Goal: Task Accomplishment & Management: Use online tool/utility

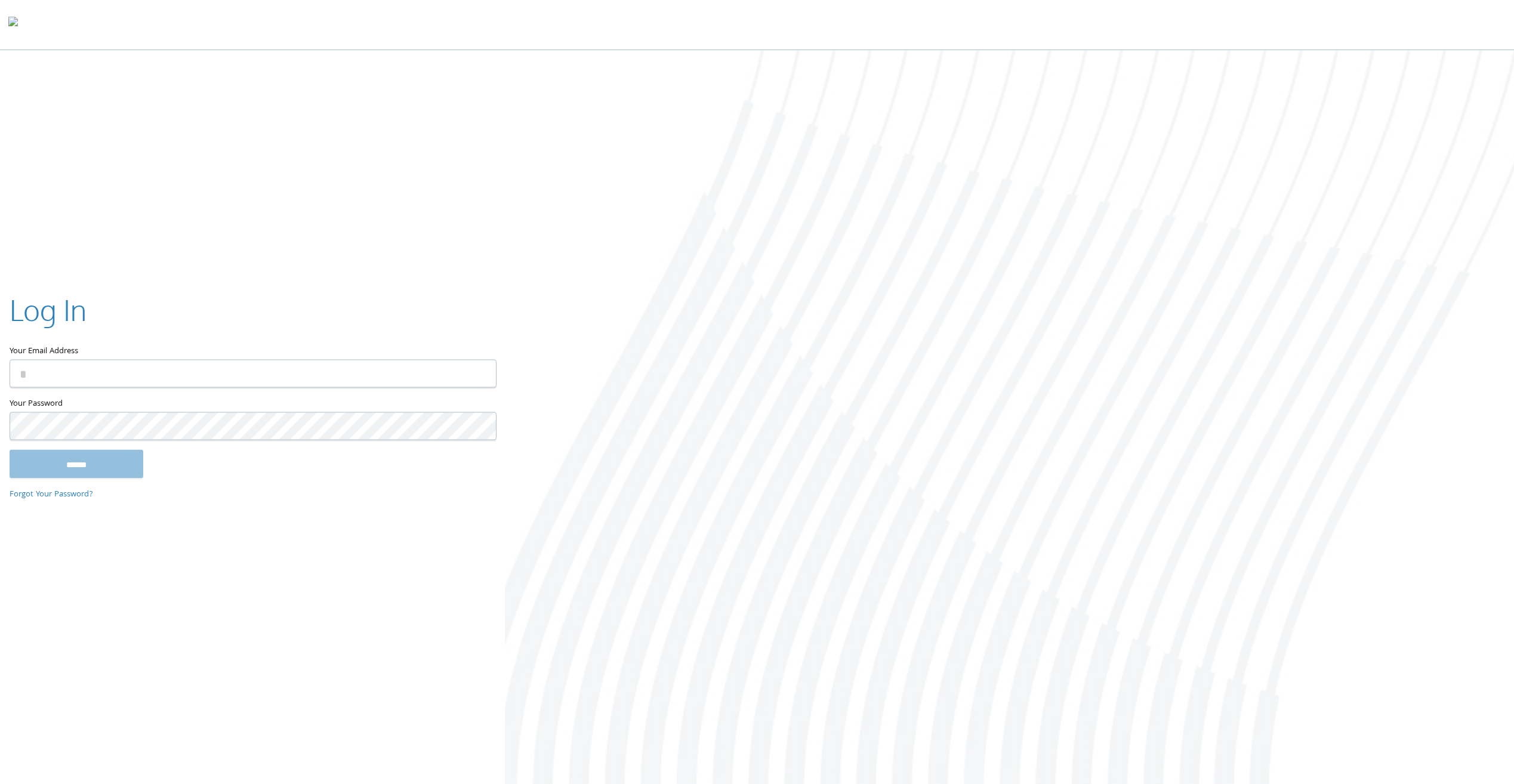
type input "**********"
click at [83, 461] on input "******" at bounding box center [76, 467] width 134 height 29
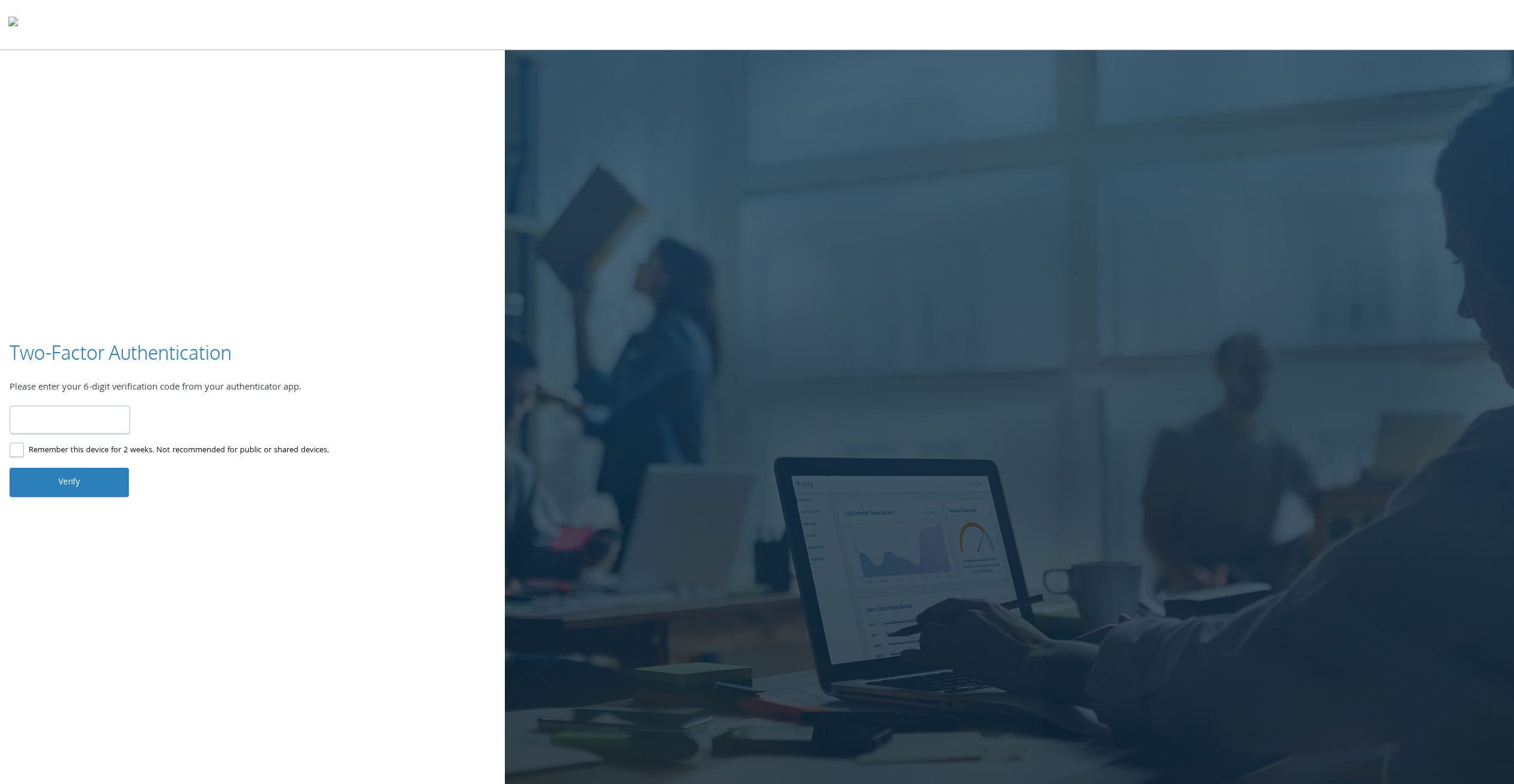
click at [79, 424] on input "number" at bounding box center [69, 419] width 120 height 28
type input "******"
